Goal: Transaction & Acquisition: Subscribe to service/newsletter

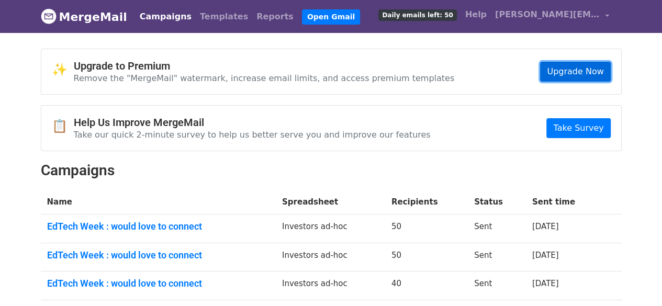
click at [595, 70] on link "Upgrade Now" at bounding box center [575, 72] width 70 height 20
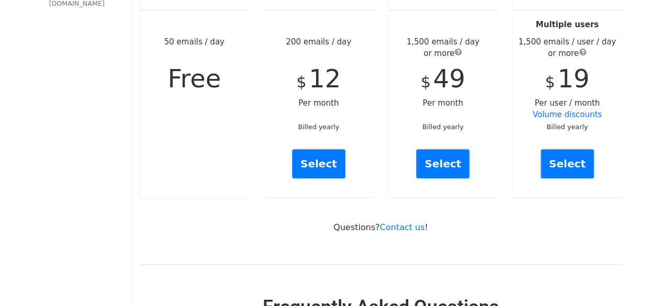
scroll to position [185, 0]
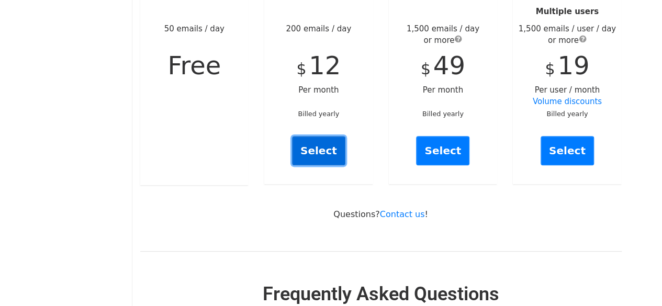
click at [317, 136] on link "Select" at bounding box center [318, 150] width 53 height 29
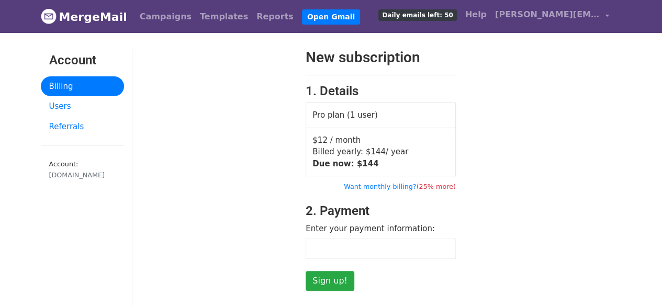
scroll to position [188, 0]
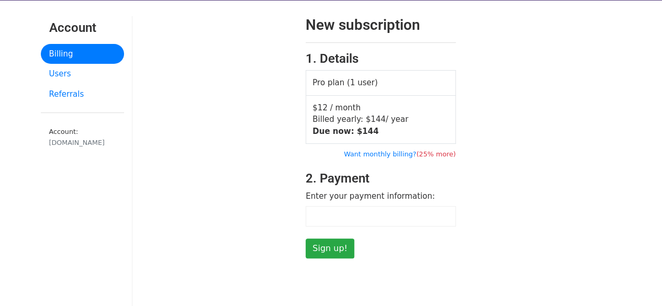
scroll to position [31, 0]
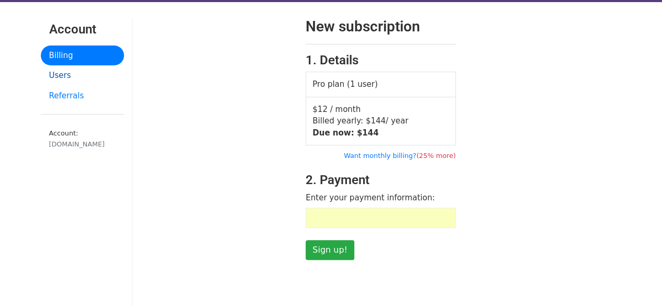
click at [80, 80] on link "Users" at bounding box center [82, 75] width 83 height 20
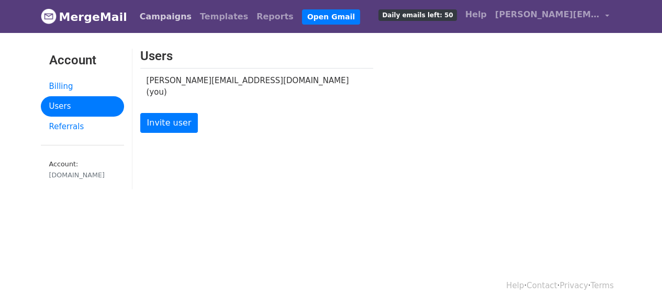
click at [157, 19] on link "Campaigns" at bounding box center [166, 16] width 60 height 21
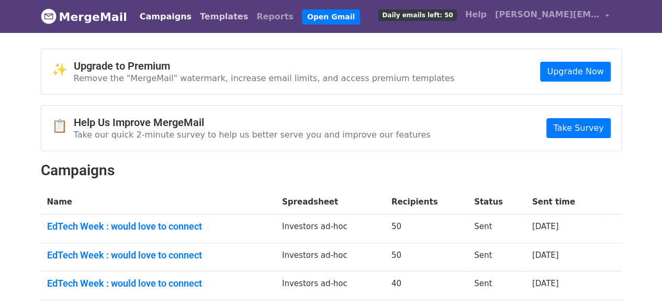
click at [202, 19] on link "Templates" at bounding box center [224, 16] width 57 height 21
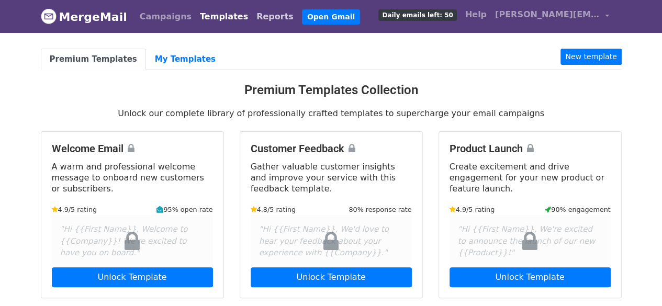
click at [252, 13] on link "Reports" at bounding box center [275, 16] width 46 height 21
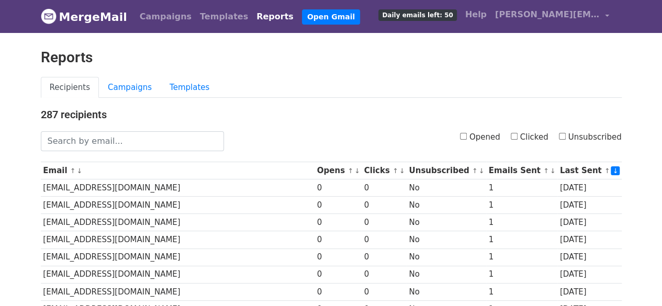
click at [467, 137] on input "Opened" at bounding box center [463, 136] width 7 height 7
checkbox input "true"
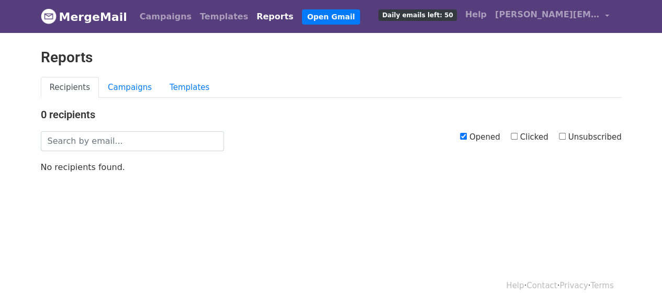
click at [516, 134] on input "Clicked" at bounding box center [514, 136] width 7 height 7
checkbox input "true"
click at [518, 134] on input "Clicked" at bounding box center [514, 136] width 7 height 7
checkbox input "false"
click at [125, 85] on link "Campaigns" at bounding box center [130, 87] width 62 height 21
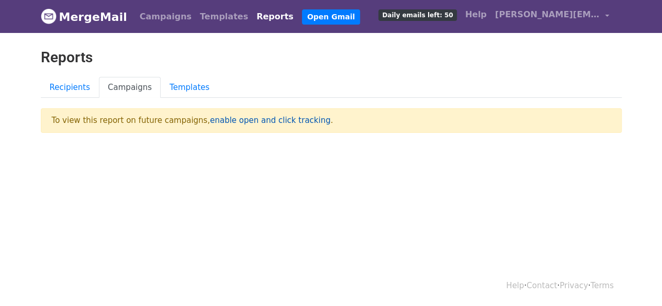
click at [220, 121] on link "enable open and click tracking" at bounding box center [270, 120] width 120 height 9
click at [60, 16] on link "MergeMail" at bounding box center [84, 17] width 86 height 22
